Goal: Information Seeking & Learning: Learn about a topic

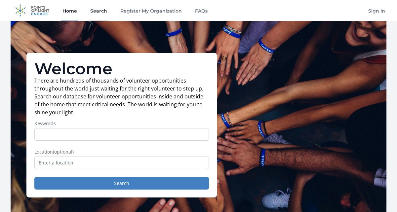
click at [98, 13] on link "Search" at bounding box center [99, 10] width 20 height 21
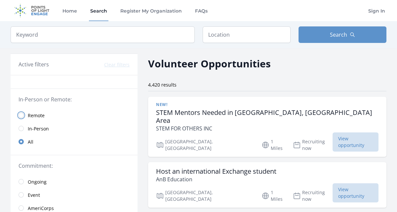
click at [21, 114] on input "radio" at bounding box center [21, 115] width 5 height 5
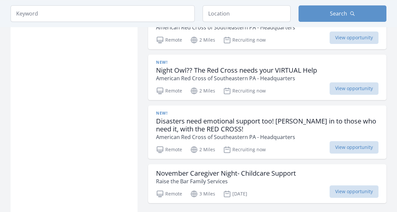
scroll to position [825, 0]
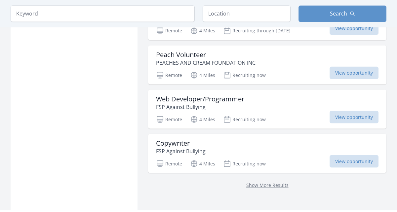
scroll to position [1757, 0]
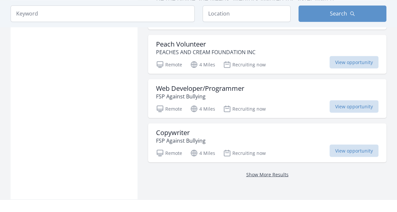
click at [271, 172] on link "Show More Results" at bounding box center [267, 174] width 42 height 6
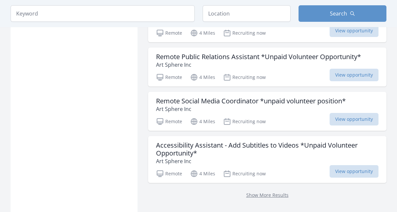
scroll to position [3709, 0]
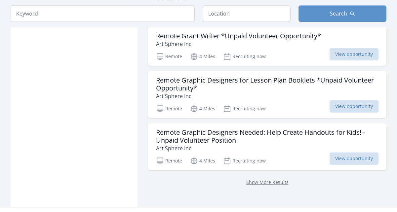
scroll to position [4655, 0]
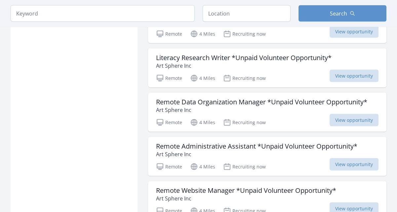
scroll to position [5441, 0]
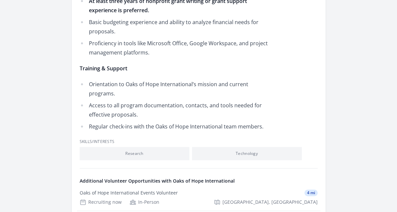
scroll to position [647, 0]
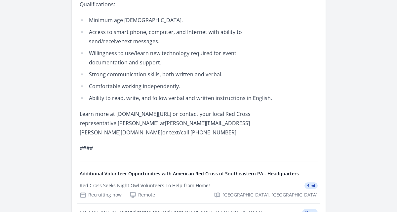
scroll to position [547, 0]
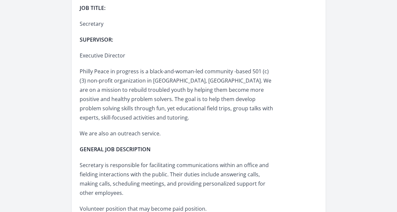
scroll to position [246, 0]
